Goal: Find specific page/section: Find specific page/section

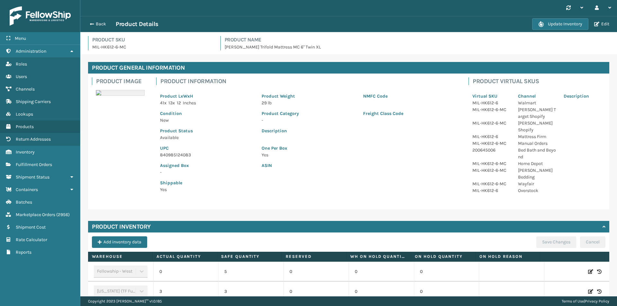
scroll to position [148, 0]
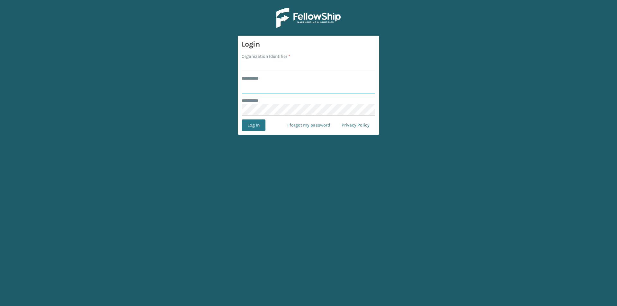
type input "**********"
click at [275, 66] on input "Organization Identifier *" at bounding box center [309, 66] width 134 height 12
type input "[PERSON_NAME]"
click at [252, 125] on button "Log In" at bounding box center [254, 126] width 24 height 12
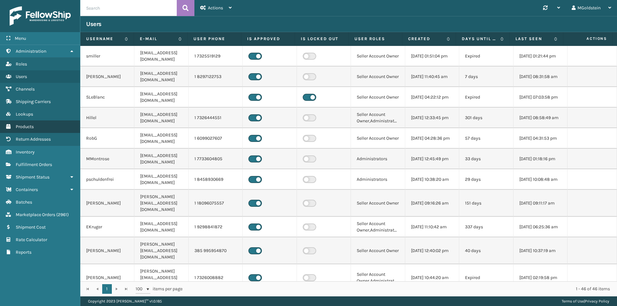
click at [25, 126] on span "Products" at bounding box center [25, 126] width 18 height 5
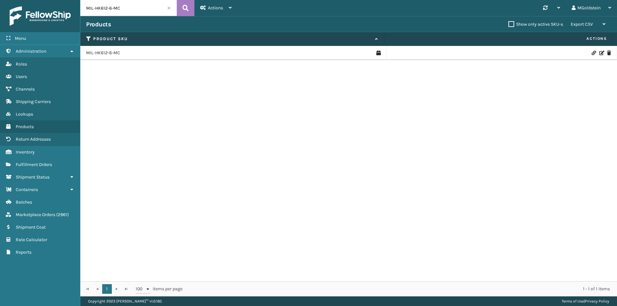
drag, startPoint x: 135, startPoint y: 10, endPoint x: 70, endPoint y: 11, distance: 64.3
click at [70, 0] on div "Menu Administration Roles Users Channels Shipping Carriers Lookups Products Ret…" at bounding box center [308, 0] width 617 height 0
type input "arch"
